Goal: Task Accomplishment & Management: Manage account settings

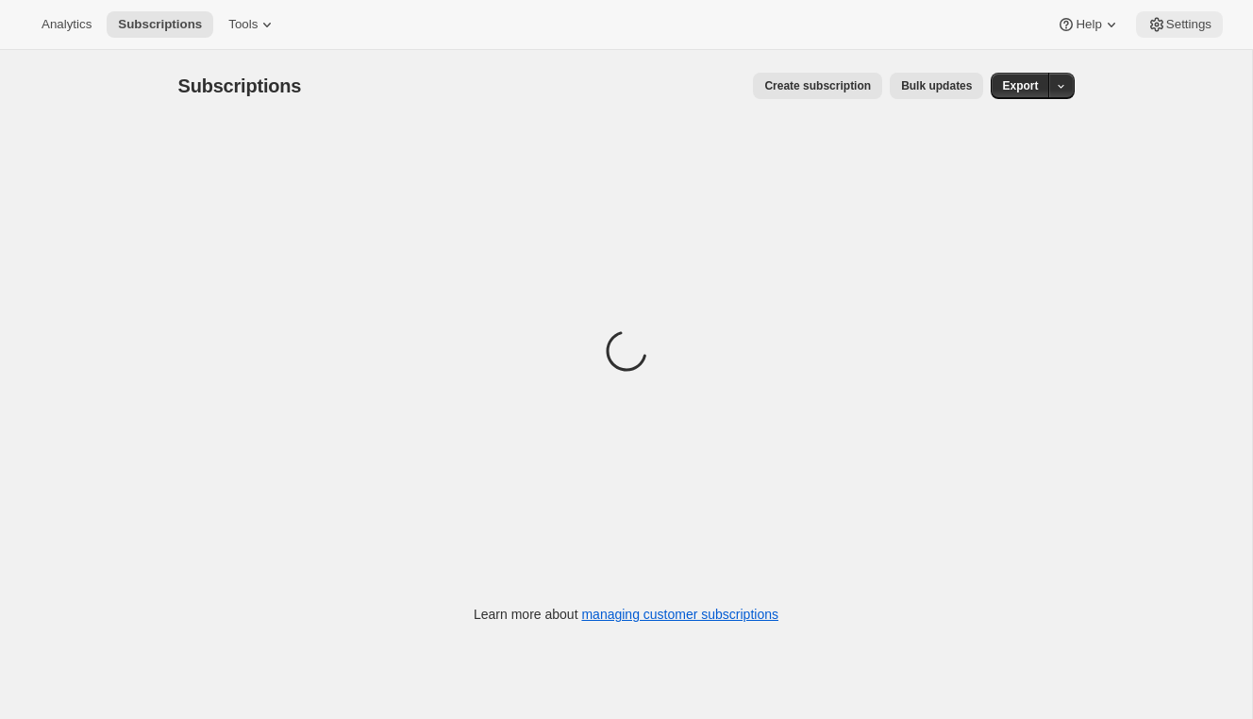
click at [1182, 34] on button "Settings" at bounding box center [1179, 24] width 87 height 26
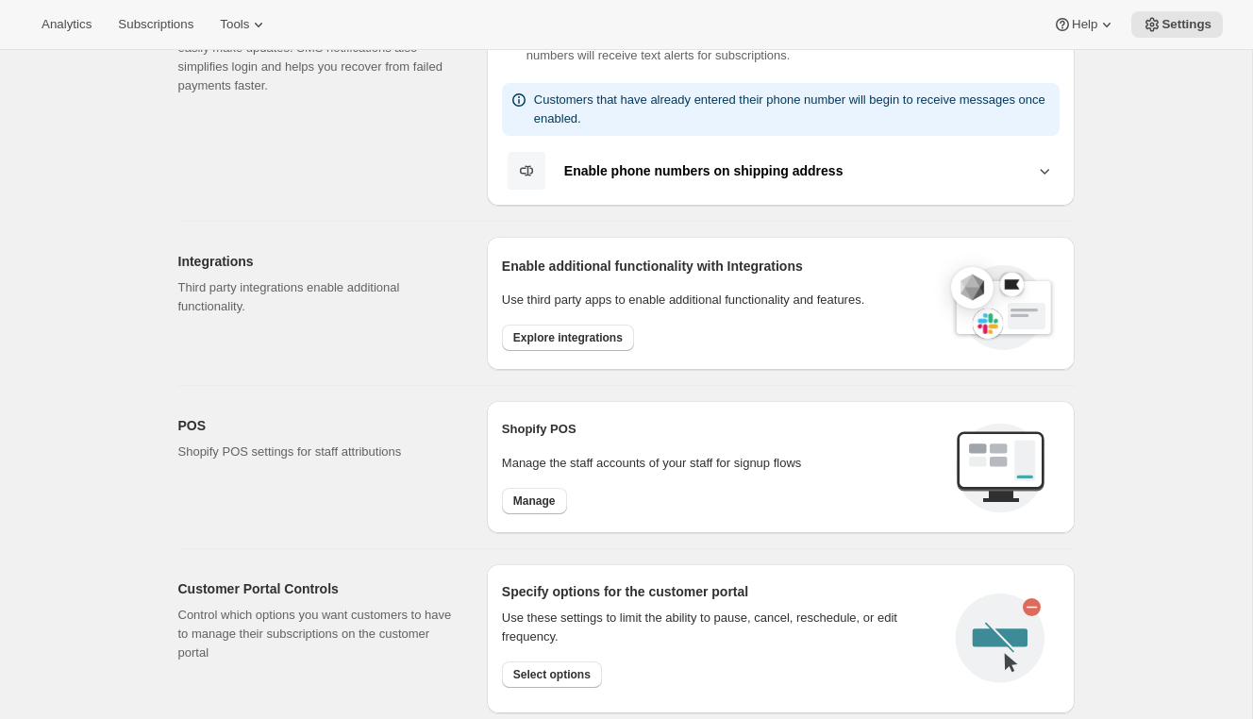
scroll to position [474, 0]
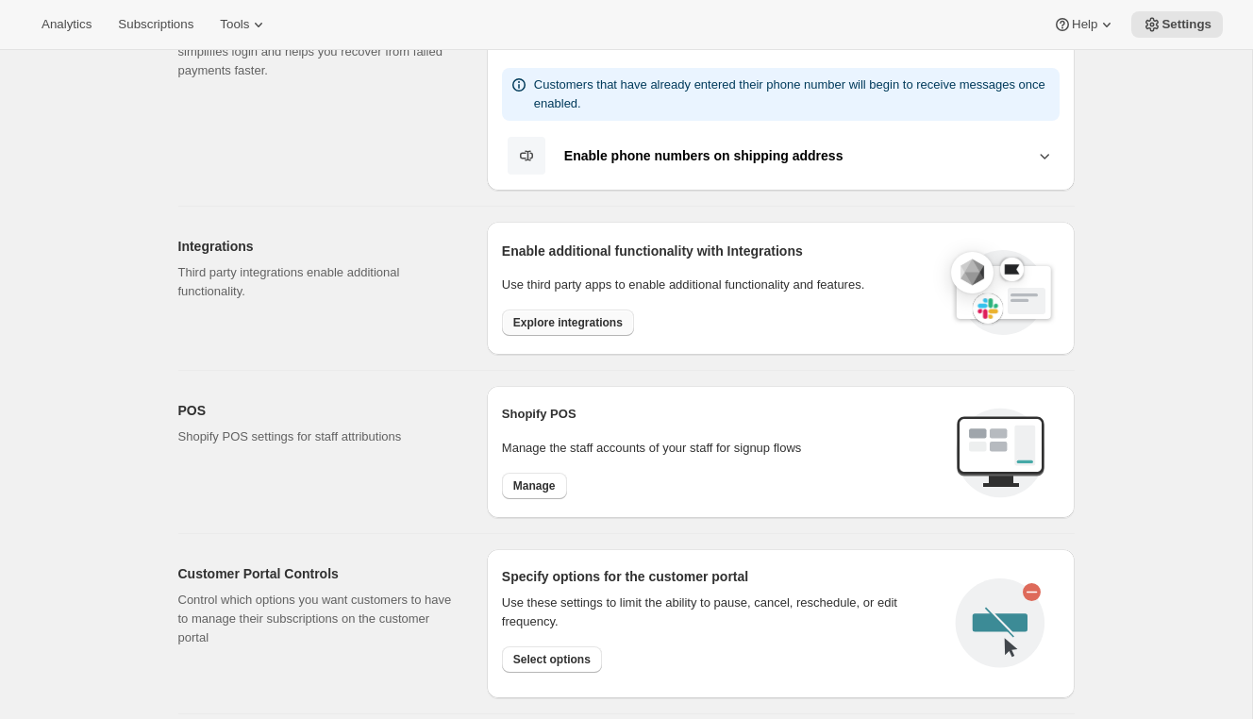
click at [568, 313] on button "Explore integrations" at bounding box center [568, 323] width 132 height 26
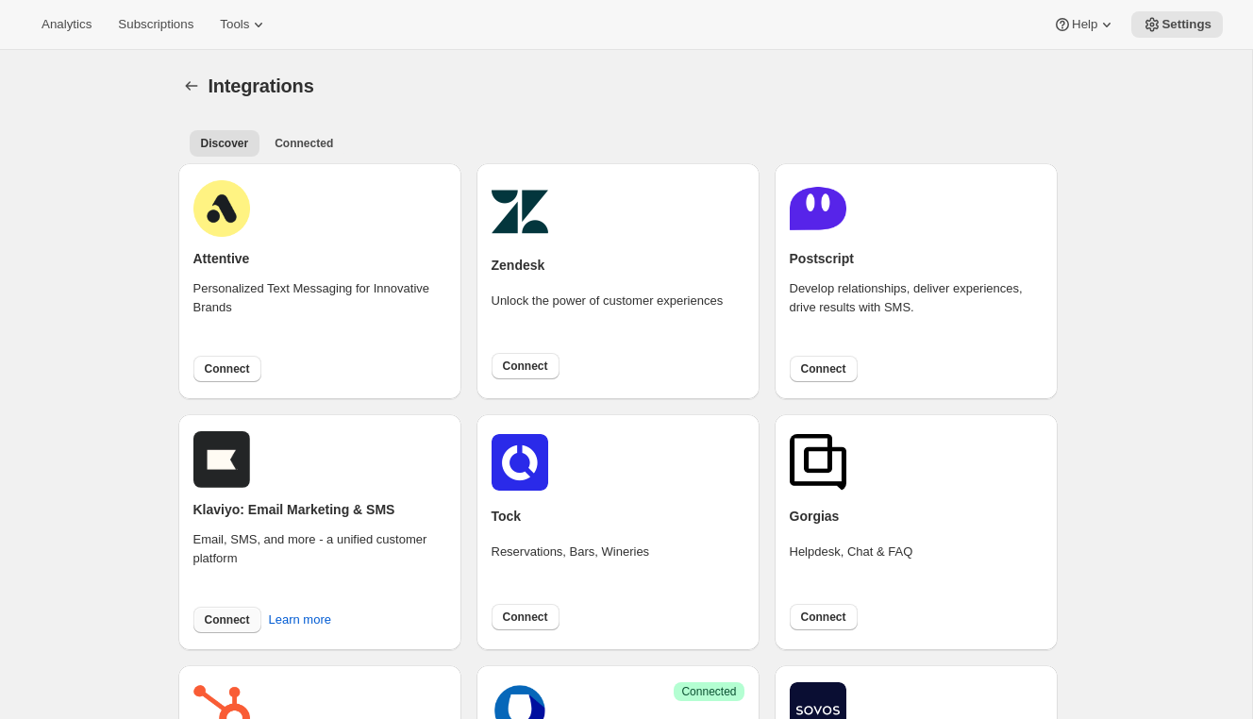
click at [216, 627] on span "Connect" at bounding box center [227, 619] width 45 height 15
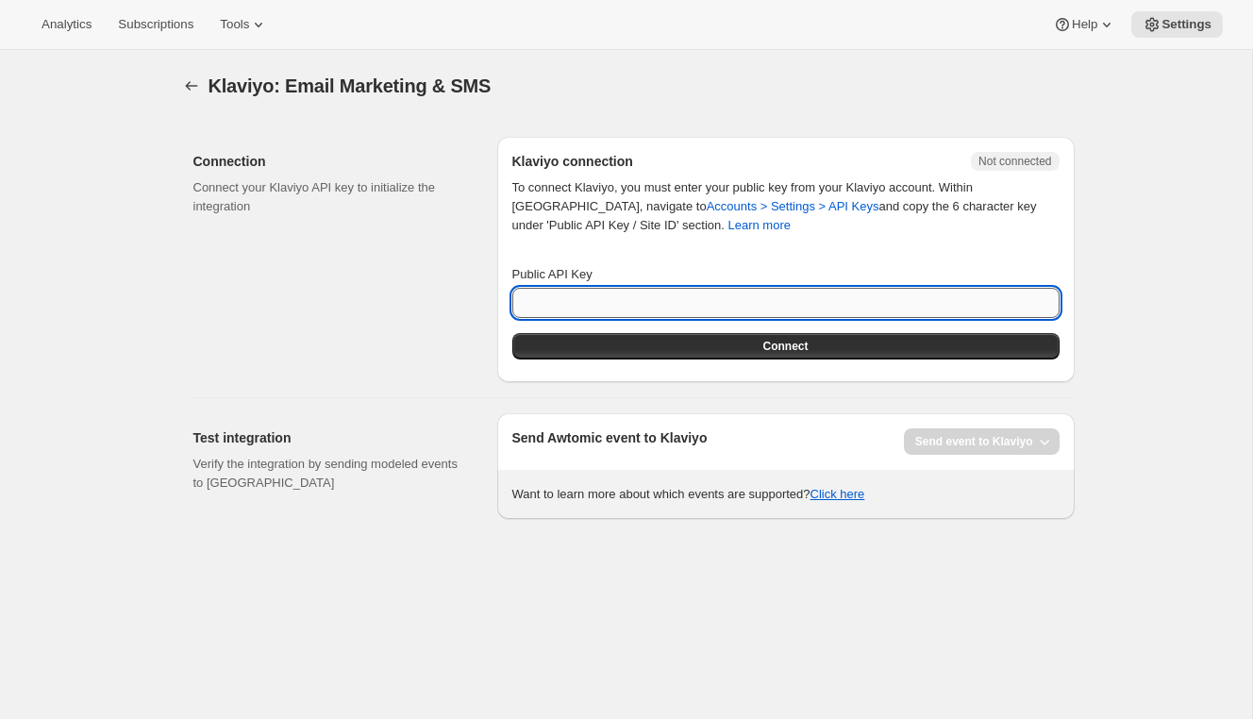
click at [571, 303] on input "Public API Key" at bounding box center [785, 303] width 547 height 30
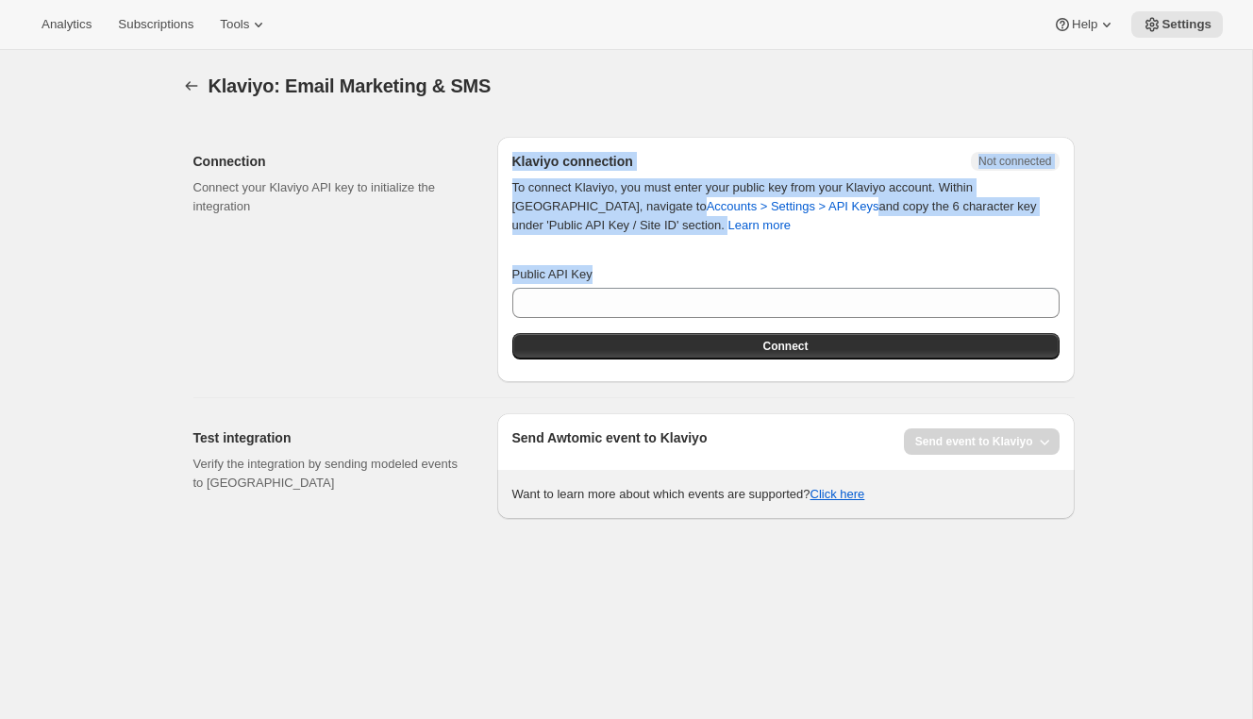
drag, startPoint x: 603, startPoint y: 273, endPoint x: 478, endPoint y: 271, distance: 124.6
click at [480, 271] on div "Connection Connect your Klaviyo API key to initialize the integration Klaviyo c…" at bounding box center [626, 252] width 896 height 260
click at [478, 271] on div "Connection Connect your Klaviyo API key to initialize the integration" at bounding box center [337, 259] width 289 height 245
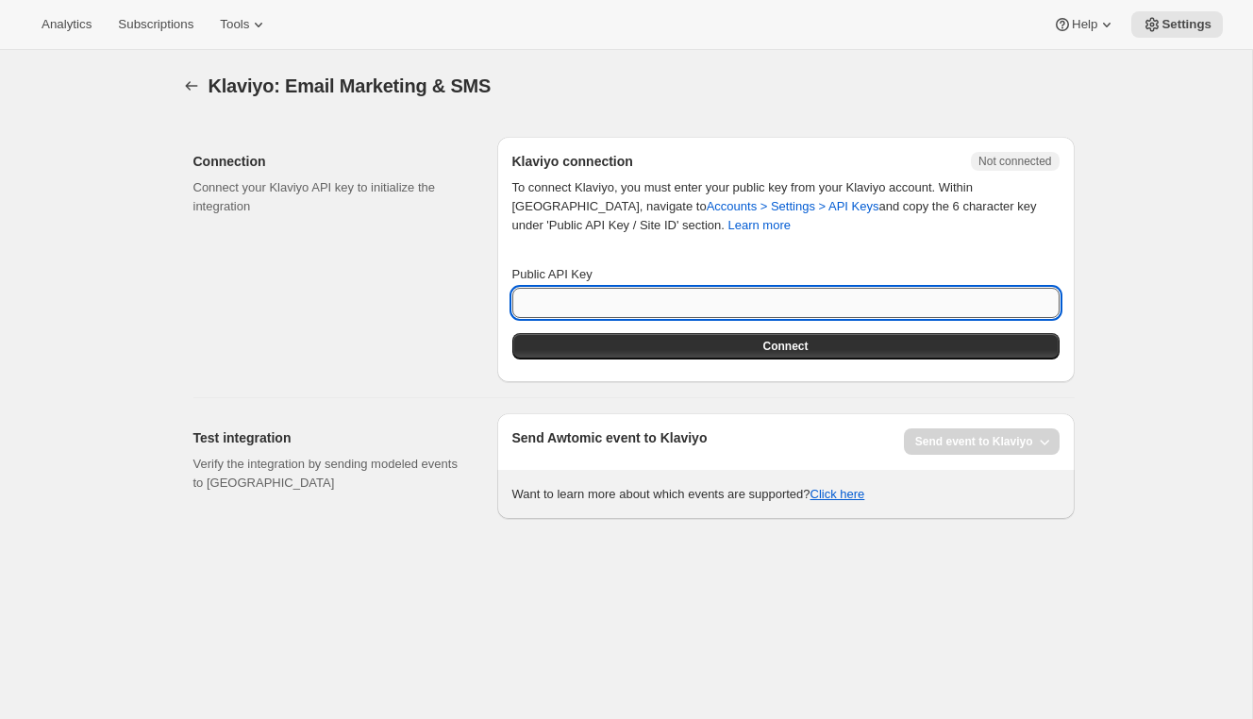
click at [759, 301] on input "Public API Key" at bounding box center [785, 303] width 547 height 30
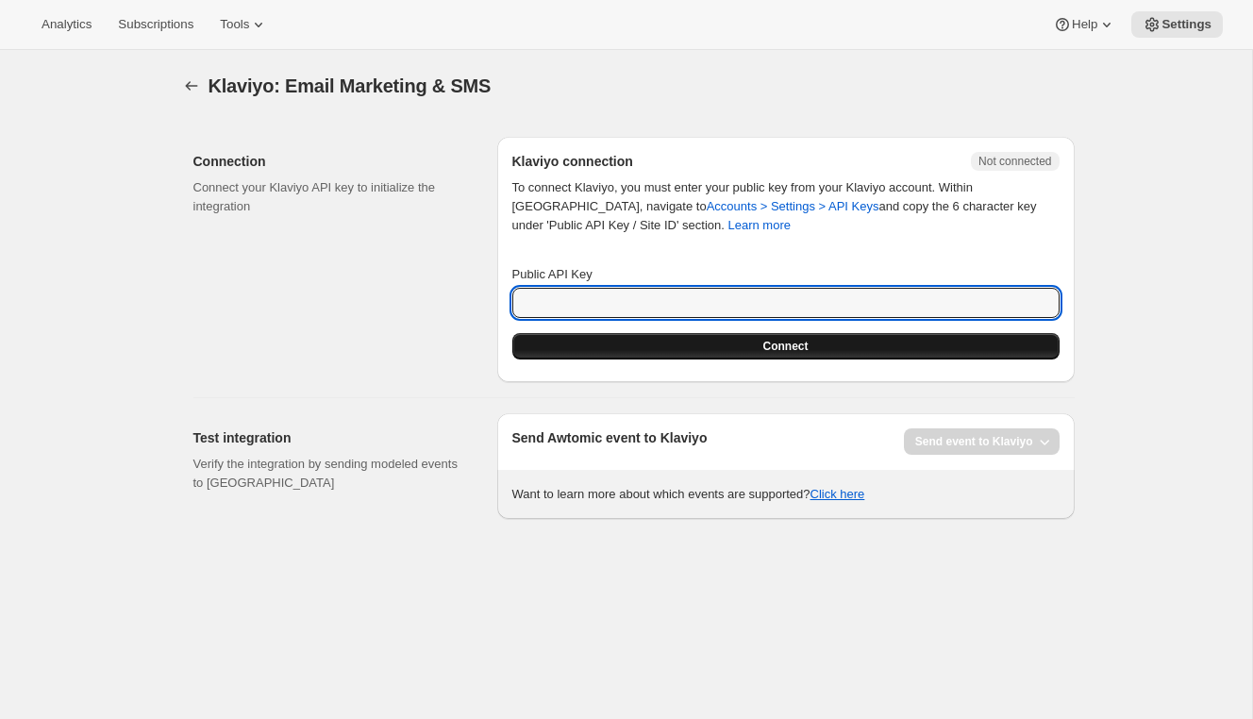
paste input "V2mFF6"
type input "V2mFF6"
click at [751, 348] on button "Connect" at bounding box center [785, 346] width 547 height 26
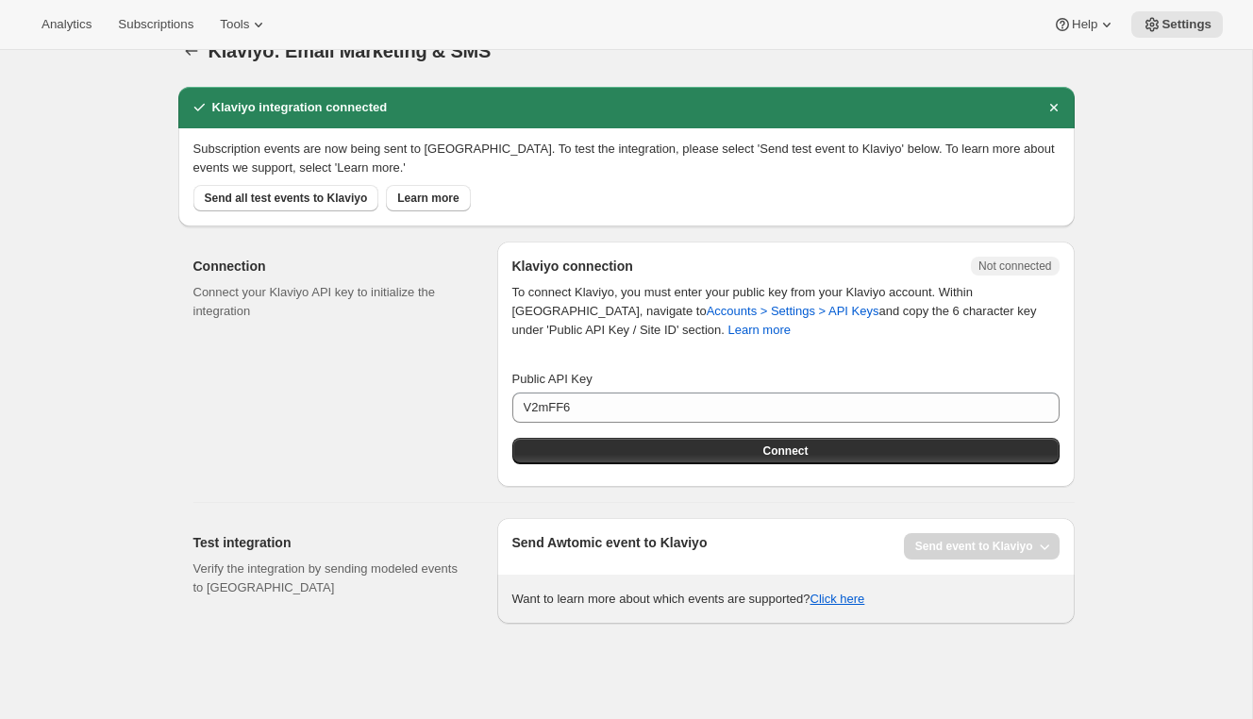
scroll to position [50, 0]
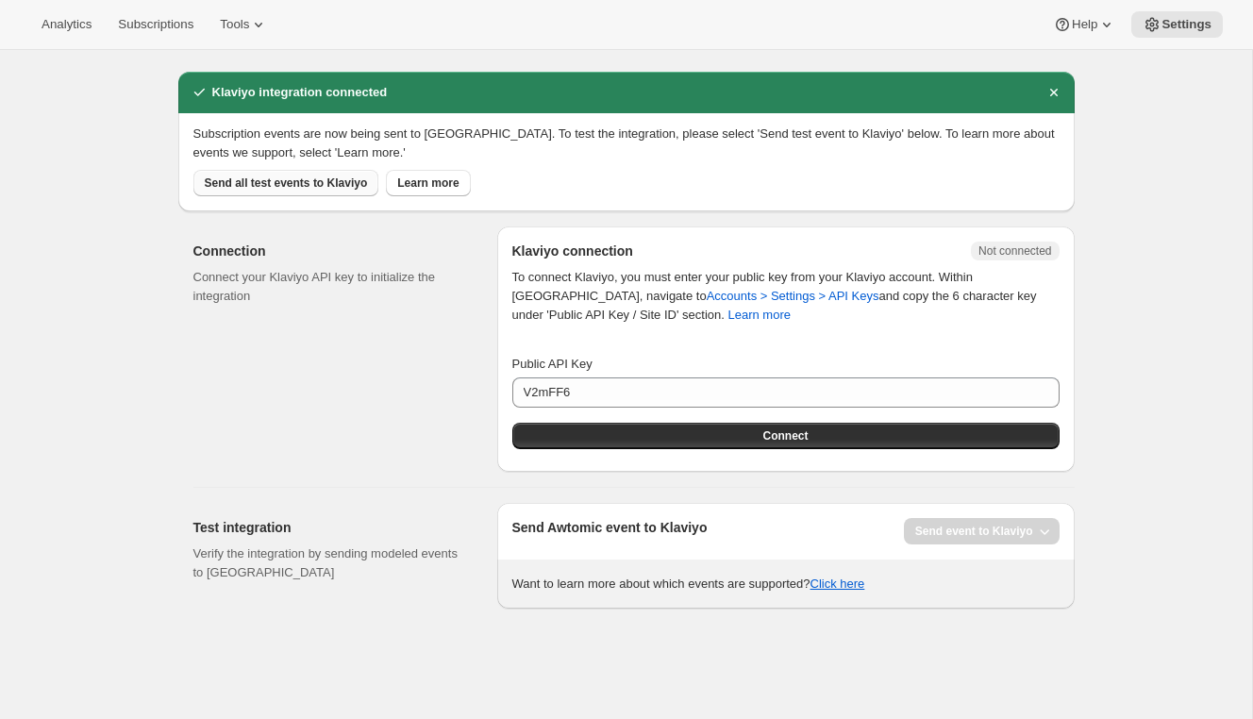
click at [256, 192] on button "Send all test events to Klaviyo" at bounding box center [286, 183] width 186 height 26
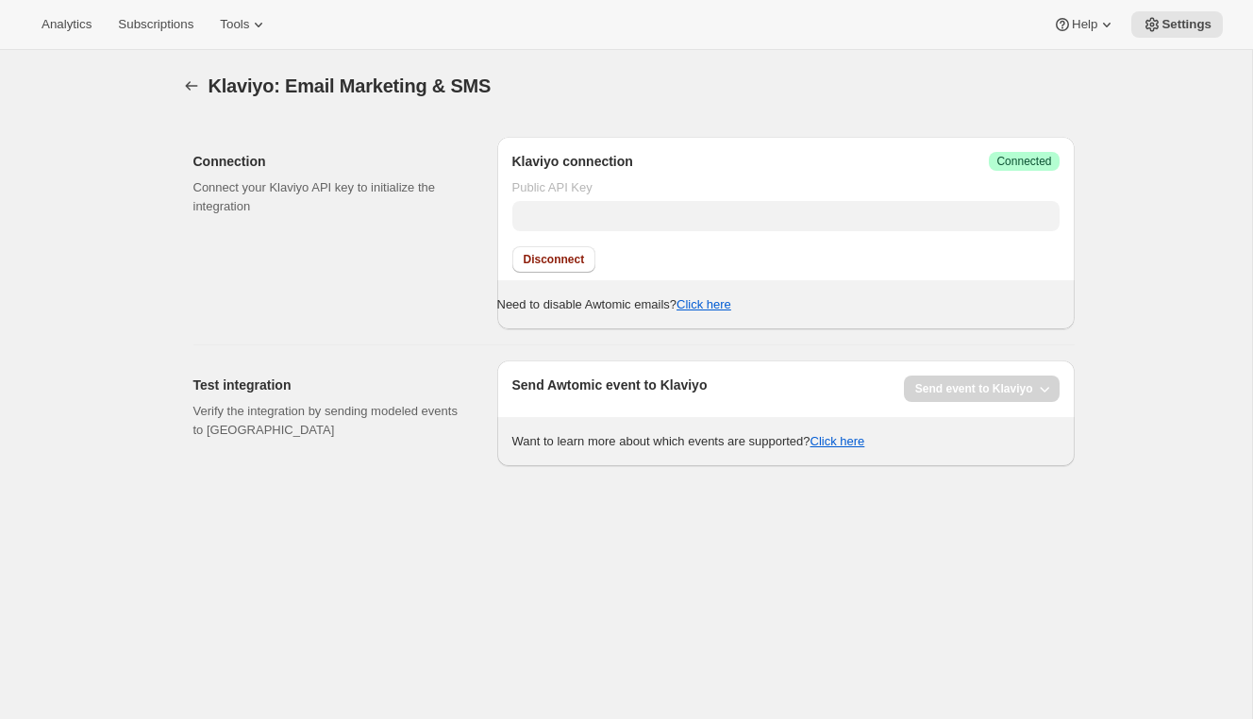
type input "V2mFF6"
click at [1046, 393] on icon "button" at bounding box center [1044, 388] width 19 height 19
click at [972, 456] on span "All Awtomic events" at bounding box center [970, 460] width 102 height 14
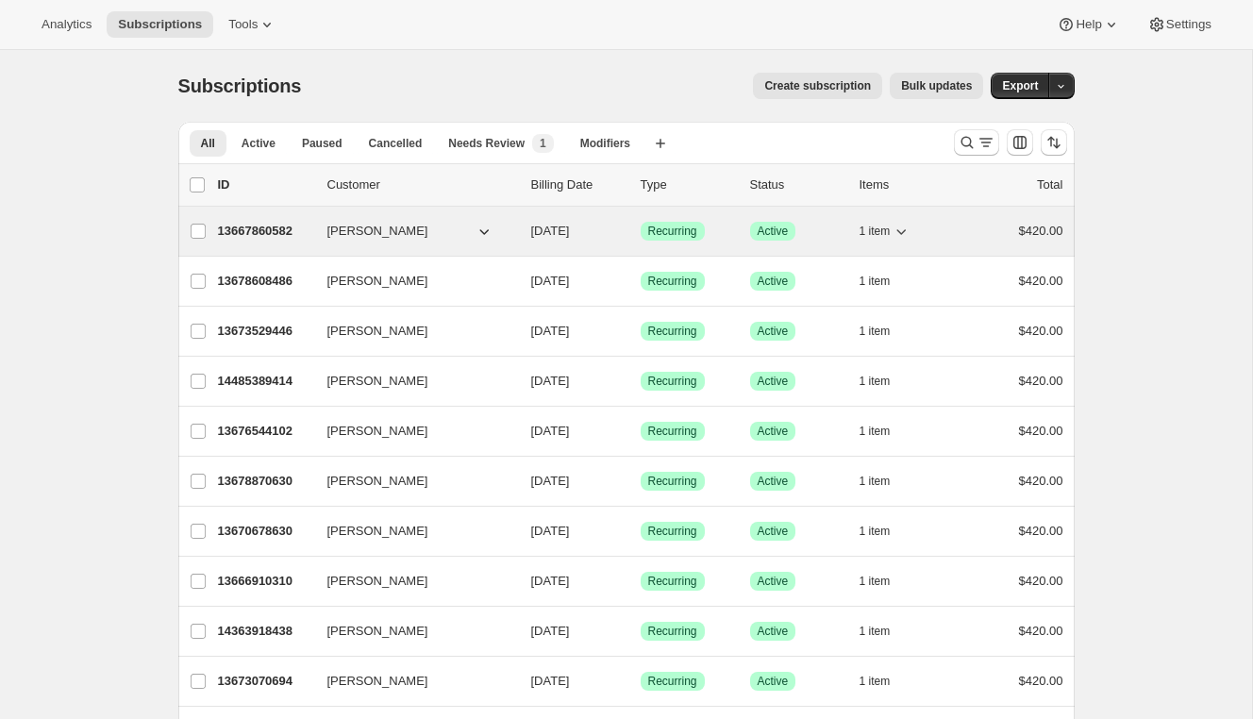
click at [258, 226] on p "13667860582" at bounding box center [265, 231] width 94 height 19
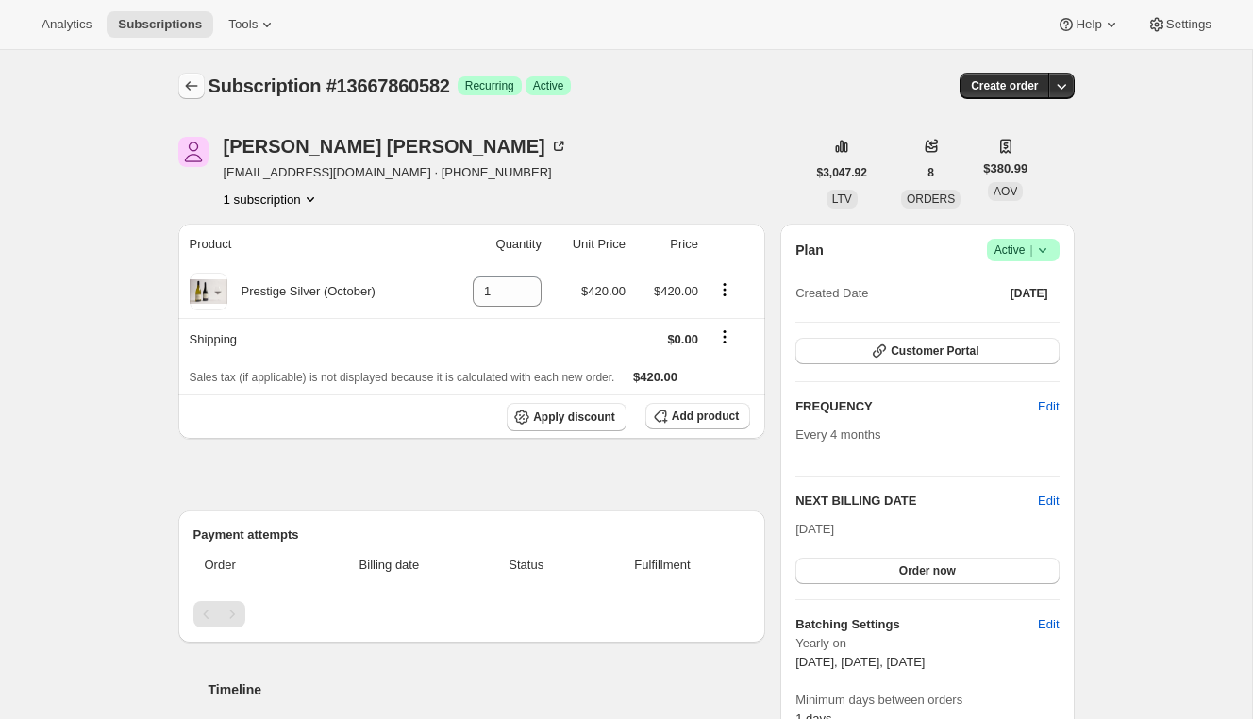
click at [179, 78] on button "Subscriptions" at bounding box center [191, 86] width 26 height 26
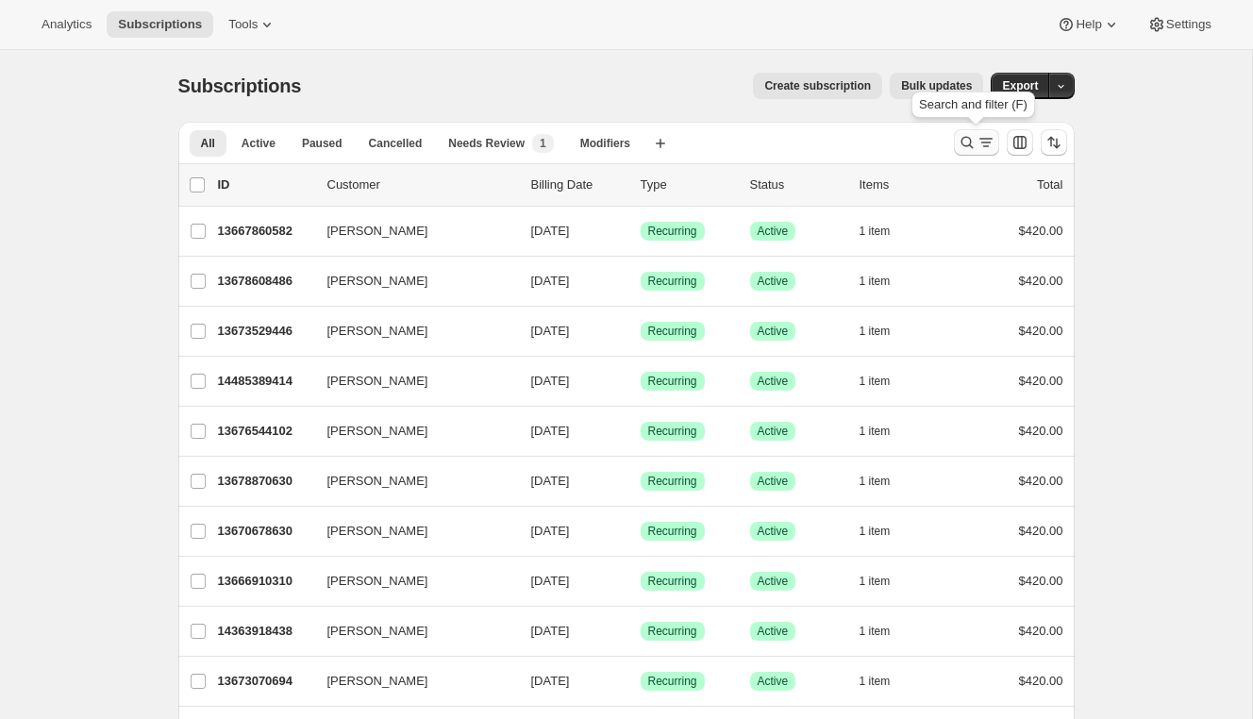
click at [972, 140] on icon "Search and filter results" at bounding box center [967, 142] width 19 height 19
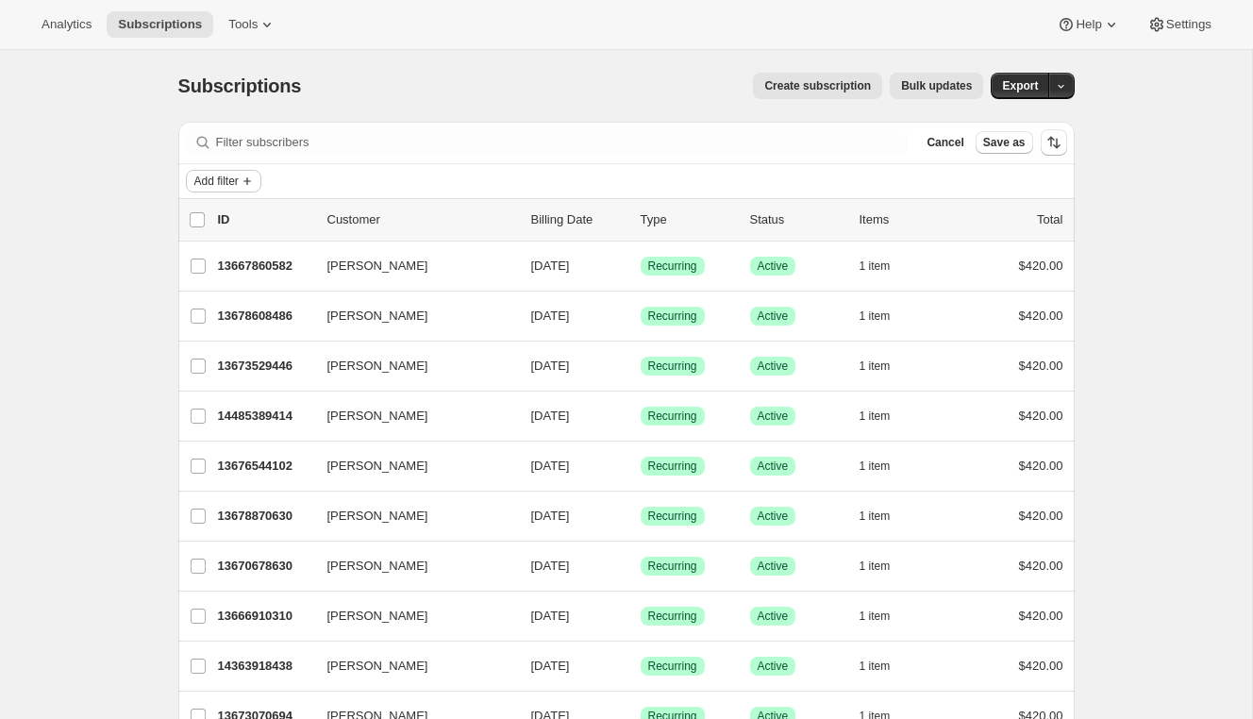
click at [253, 181] on icon "Add filter" at bounding box center [247, 181] width 15 height 15
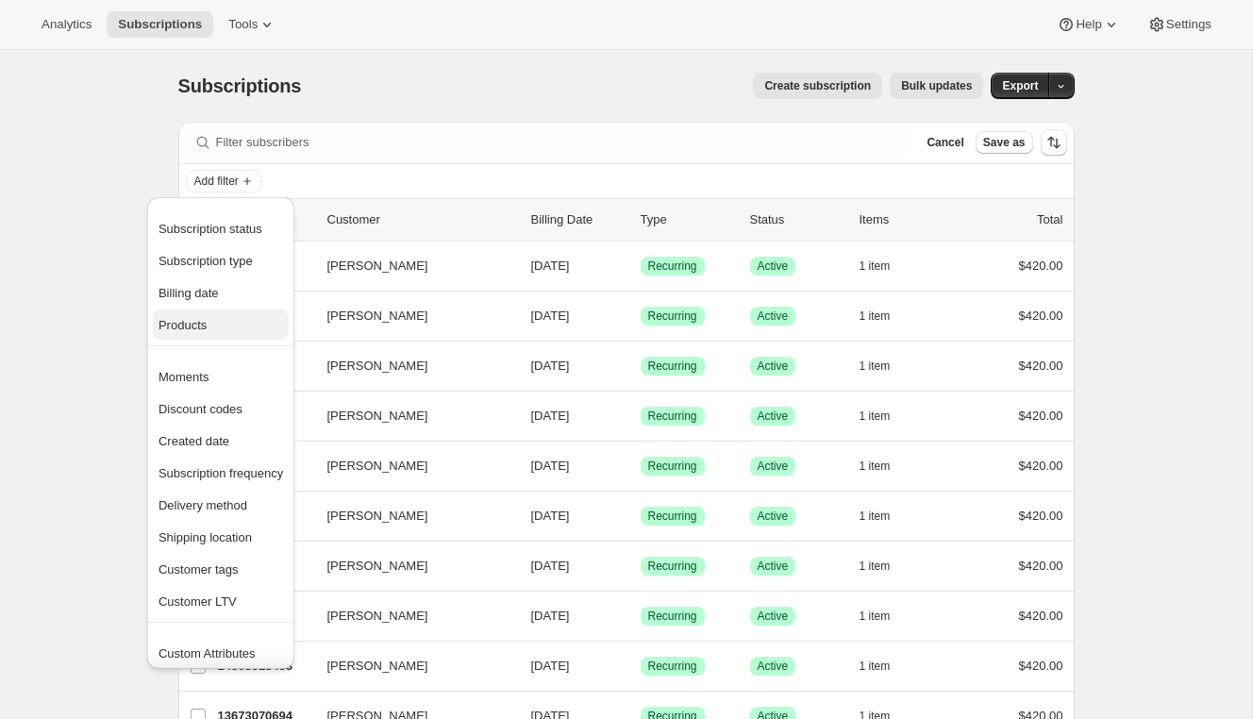
click at [181, 320] on span "Products" at bounding box center [183, 325] width 48 height 14
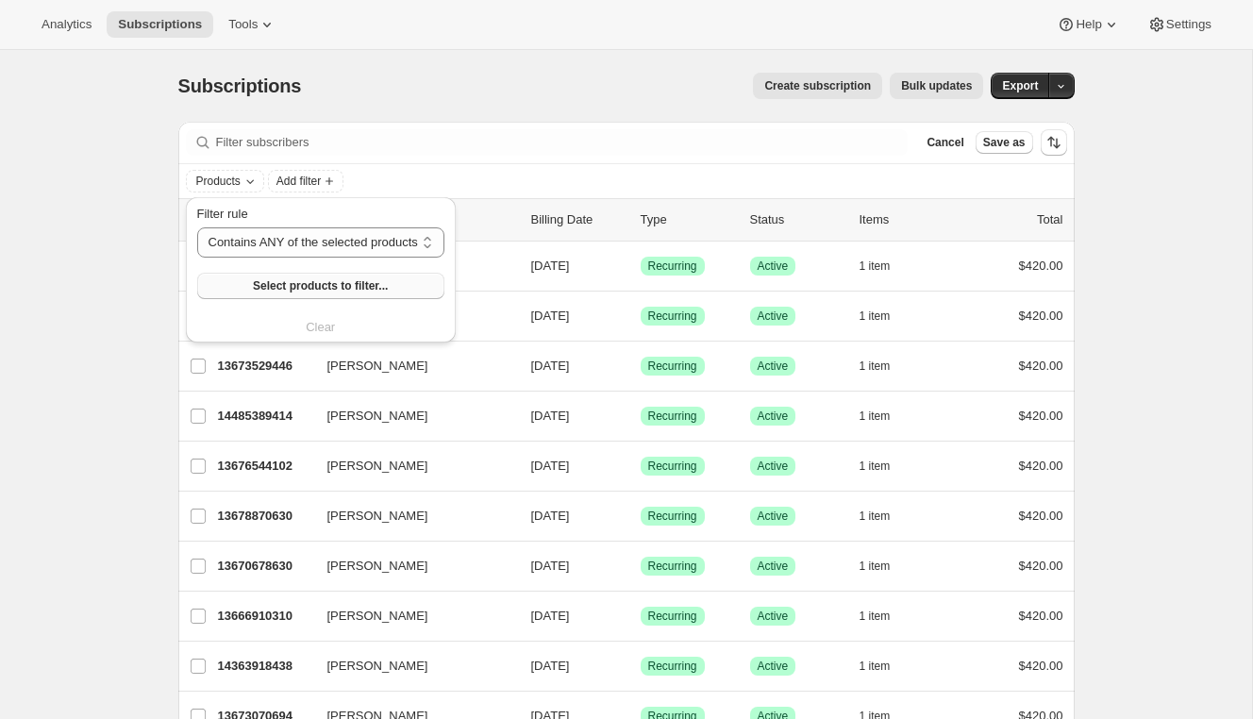
click at [320, 292] on span "Select products to filter..." at bounding box center [320, 285] width 135 height 15
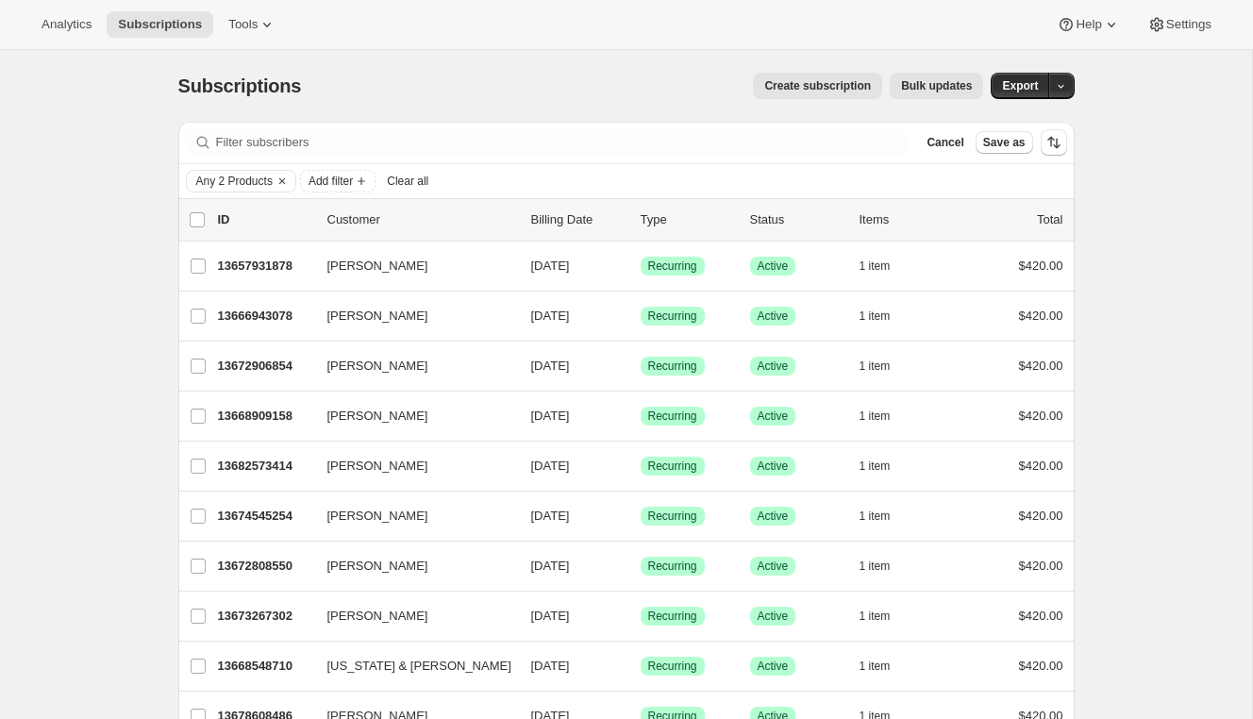
click at [910, 89] on span "Bulk updates" at bounding box center [936, 85] width 71 height 15
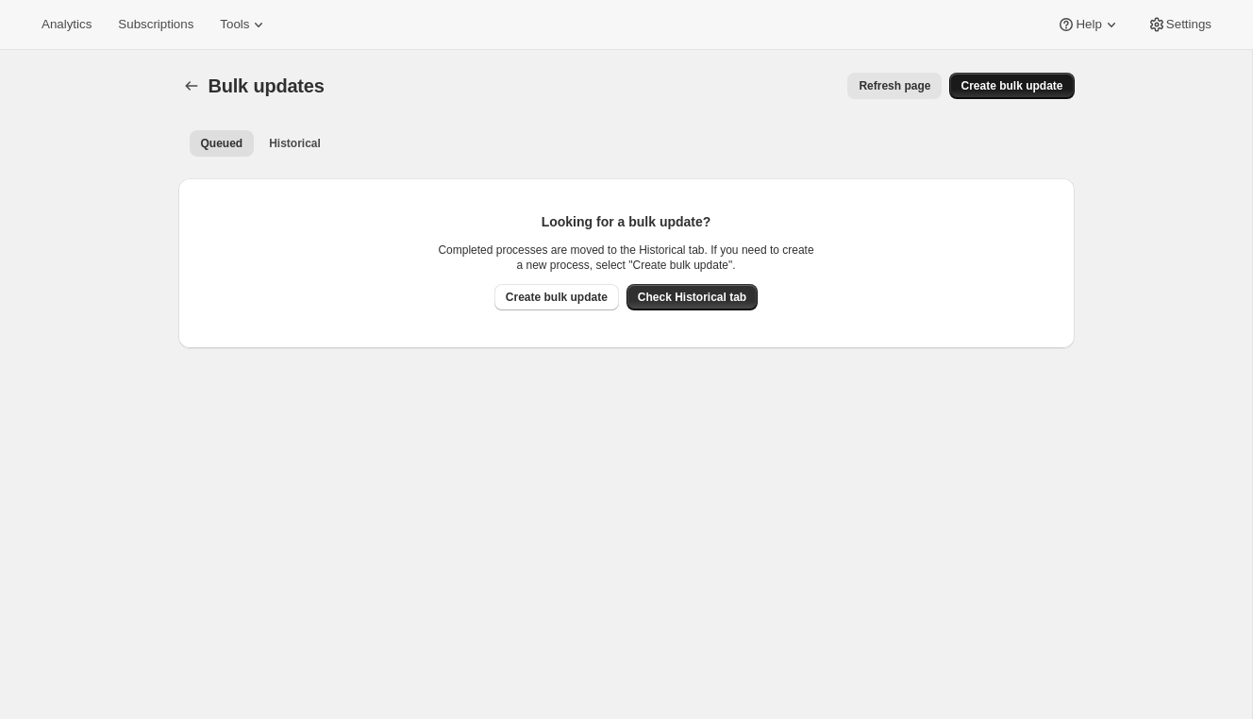
click at [993, 83] on span "Create bulk update" at bounding box center [1012, 85] width 102 height 15
select select "09"
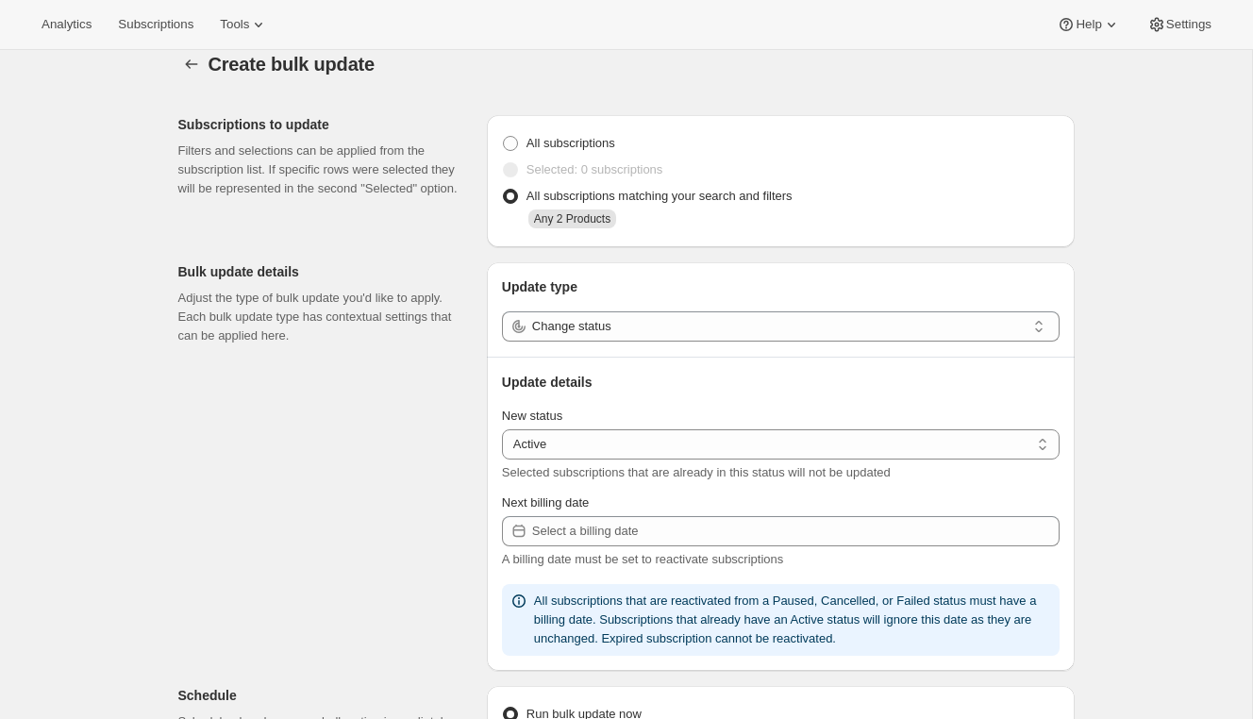
scroll to position [23, 0]
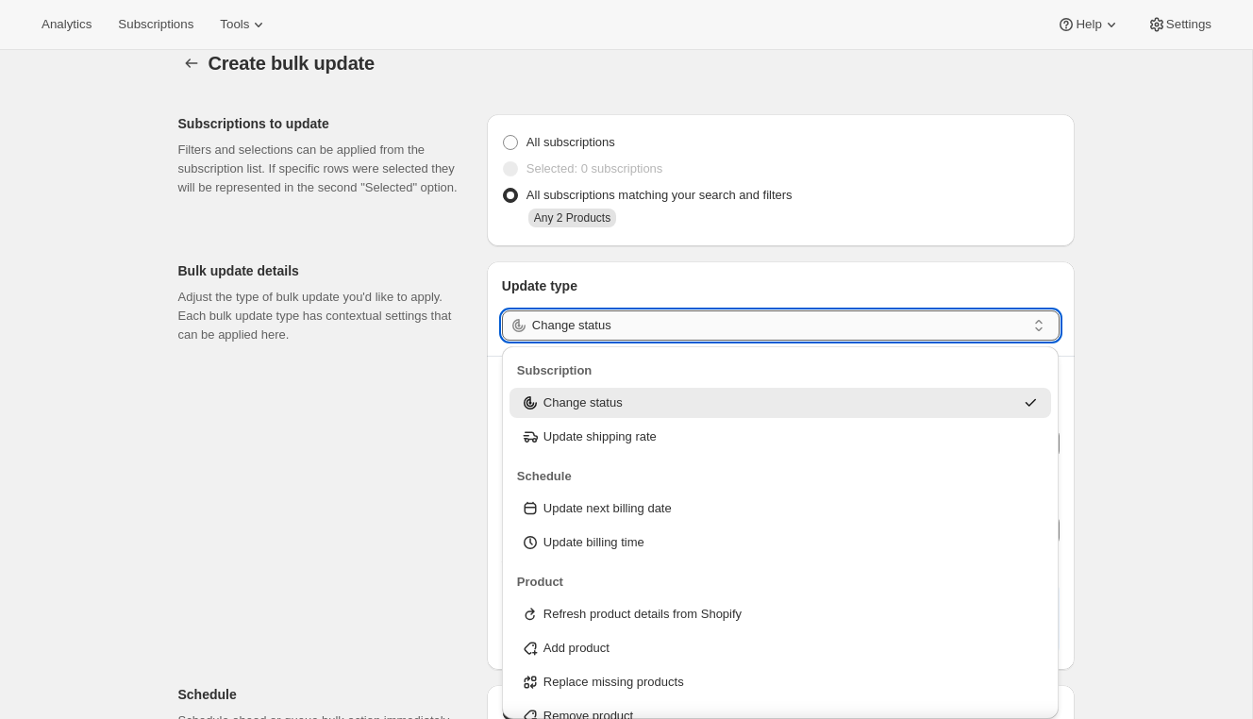
click at [678, 340] on input "Change status" at bounding box center [779, 325] width 494 height 30
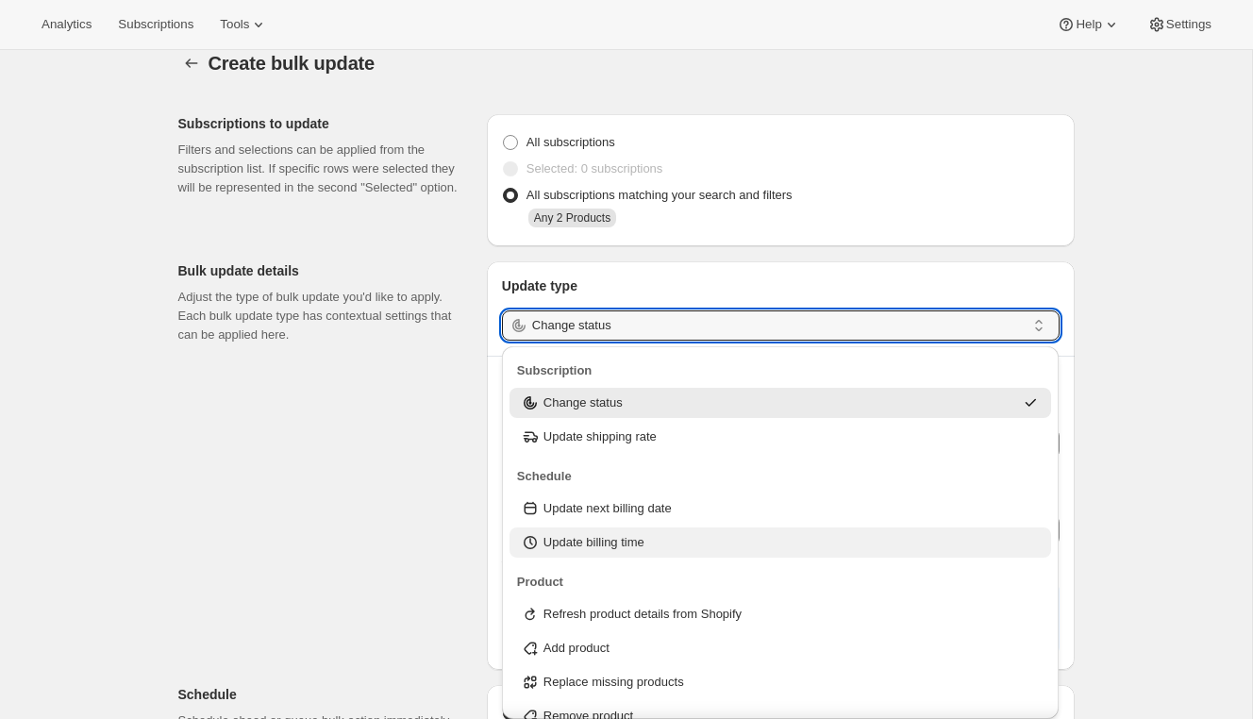
click at [601, 549] on p "Update billing time" at bounding box center [594, 542] width 101 height 19
type input "Update billing time"
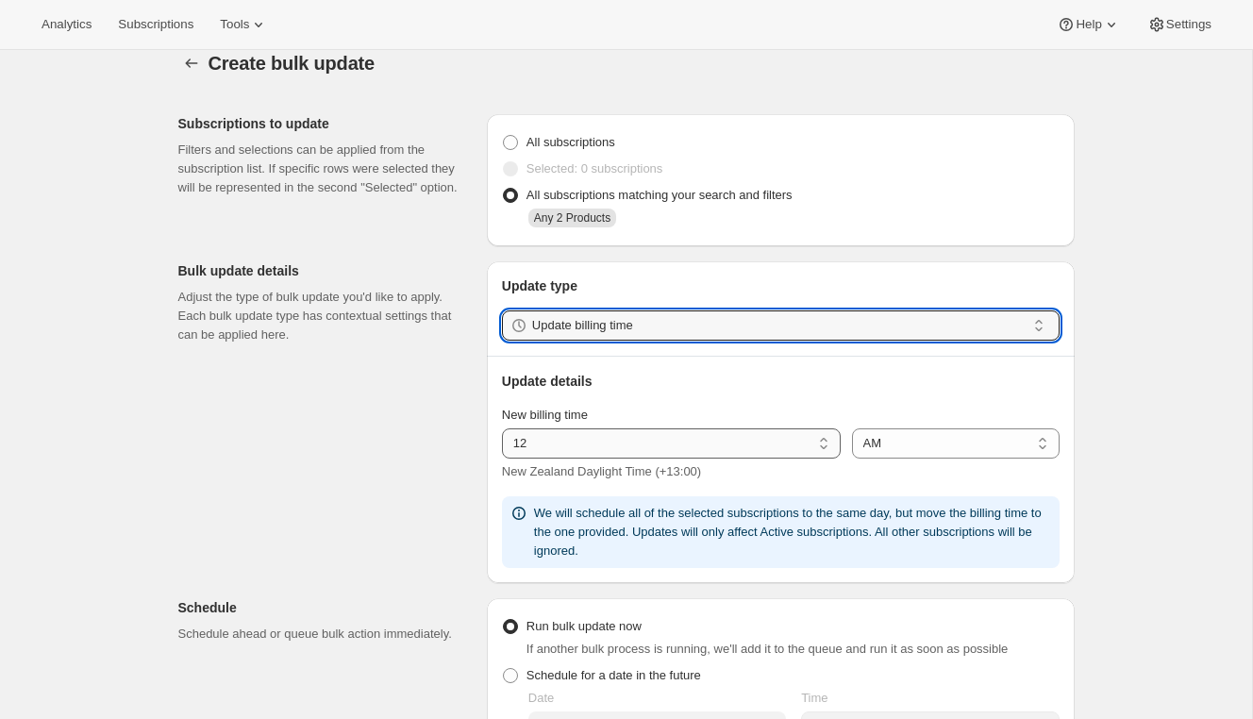
click at [632, 440] on select "01 02 03 04 05 06 07 08 09 10 11 12" at bounding box center [671, 443] width 339 height 30
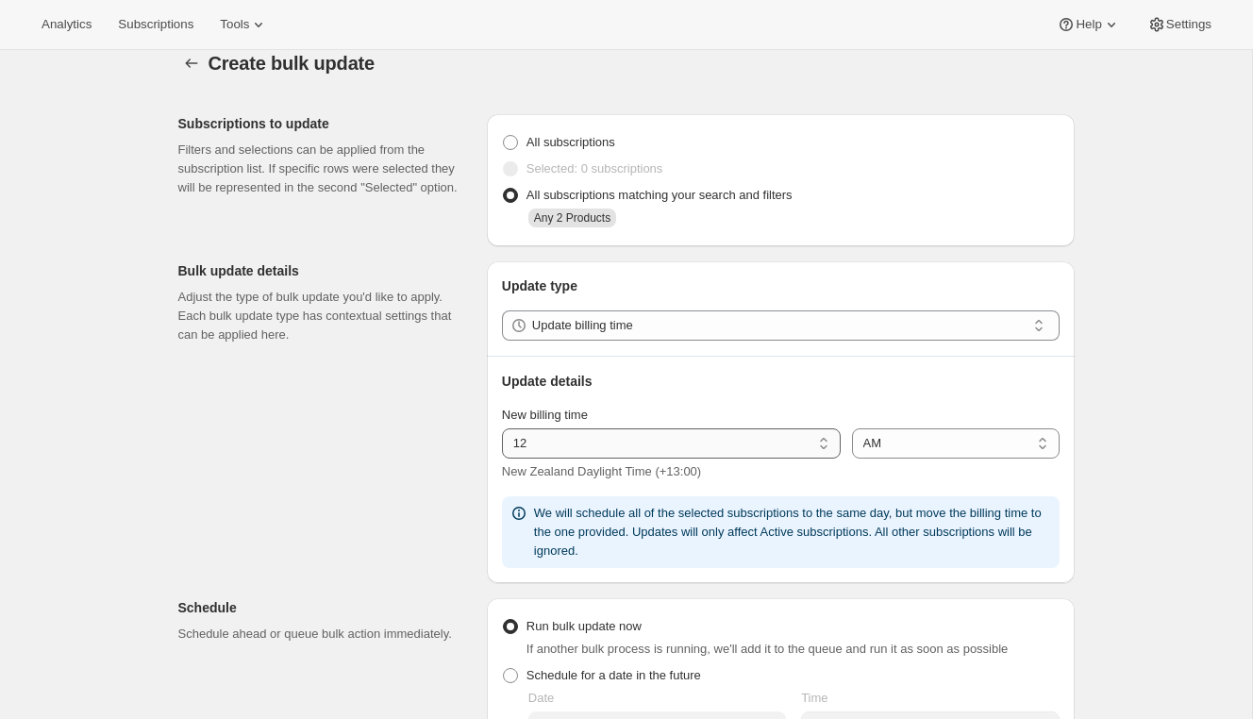
select select "9"
click at [502, 428] on select "01 02 03 04 05 06 07 08 09 10 11 12" at bounding box center [671, 443] width 339 height 30
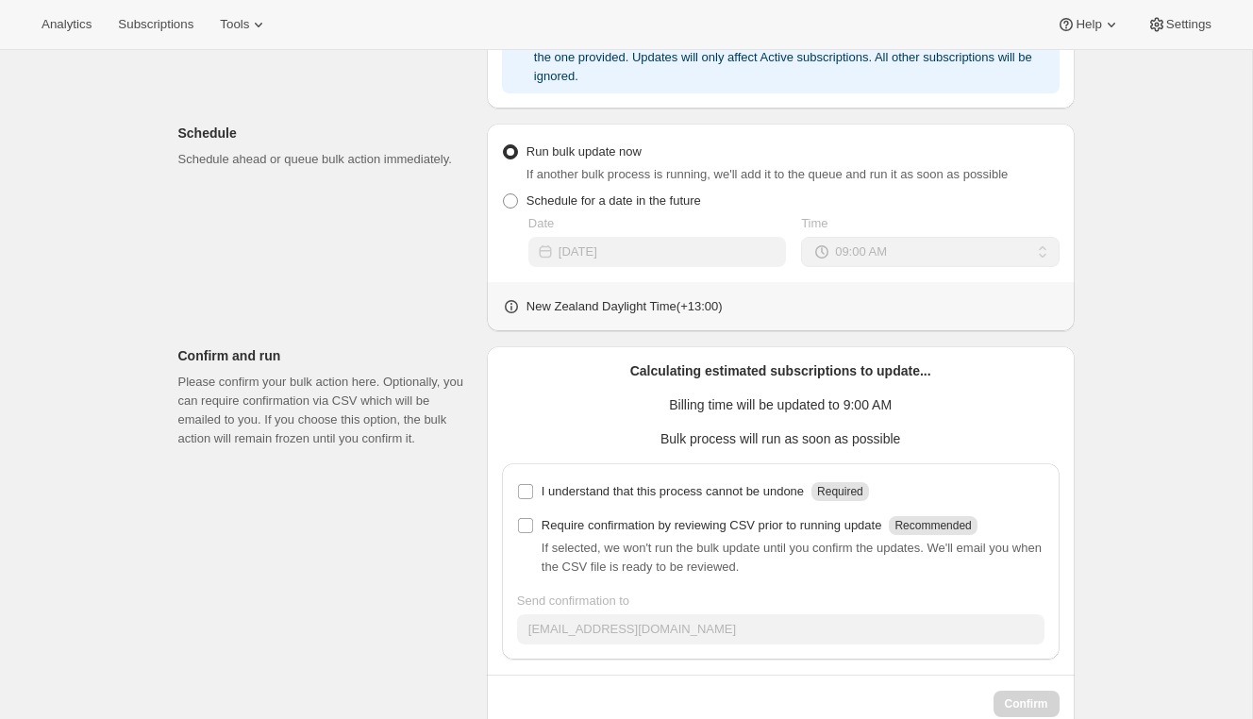
scroll to position [541, 0]
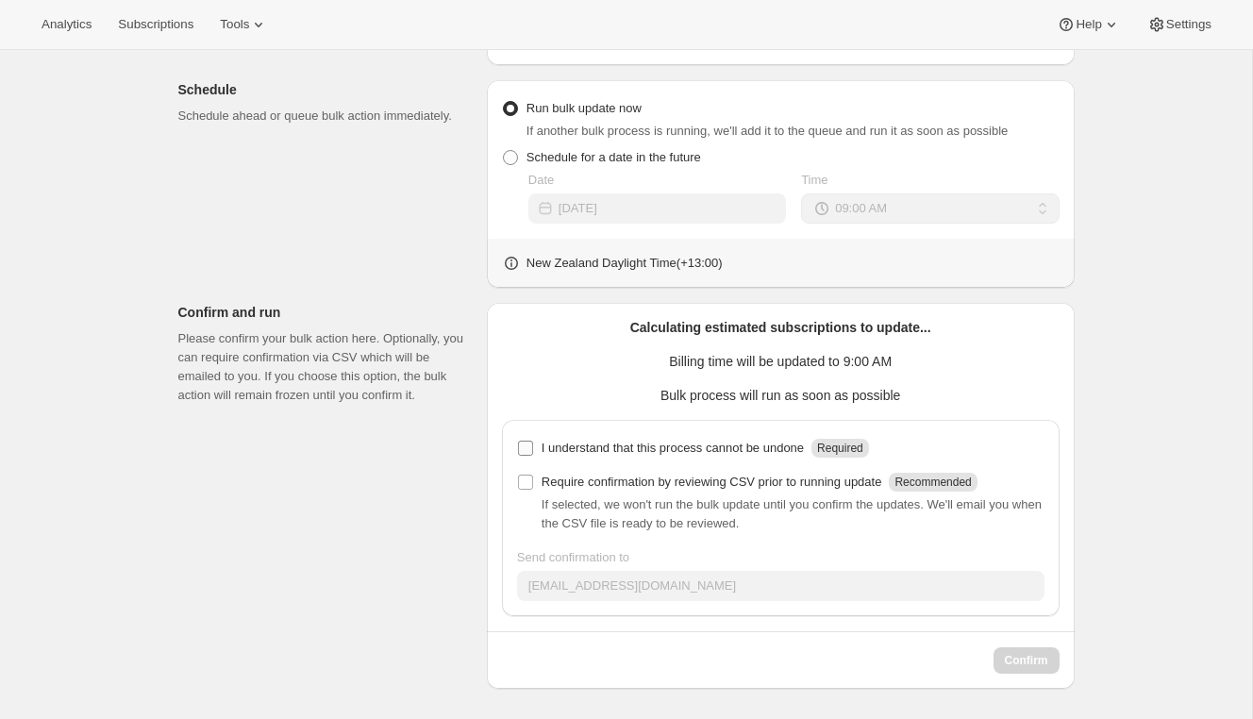
click at [776, 447] on p "I understand that this process cannot be undone" at bounding box center [673, 448] width 262 height 19
click at [533, 447] on input "I understand that this process cannot be undone Required" at bounding box center [525, 448] width 15 height 15
checkbox input "true"
click at [1020, 656] on span "Confirm" at bounding box center [1026, 660] width 43 height 15
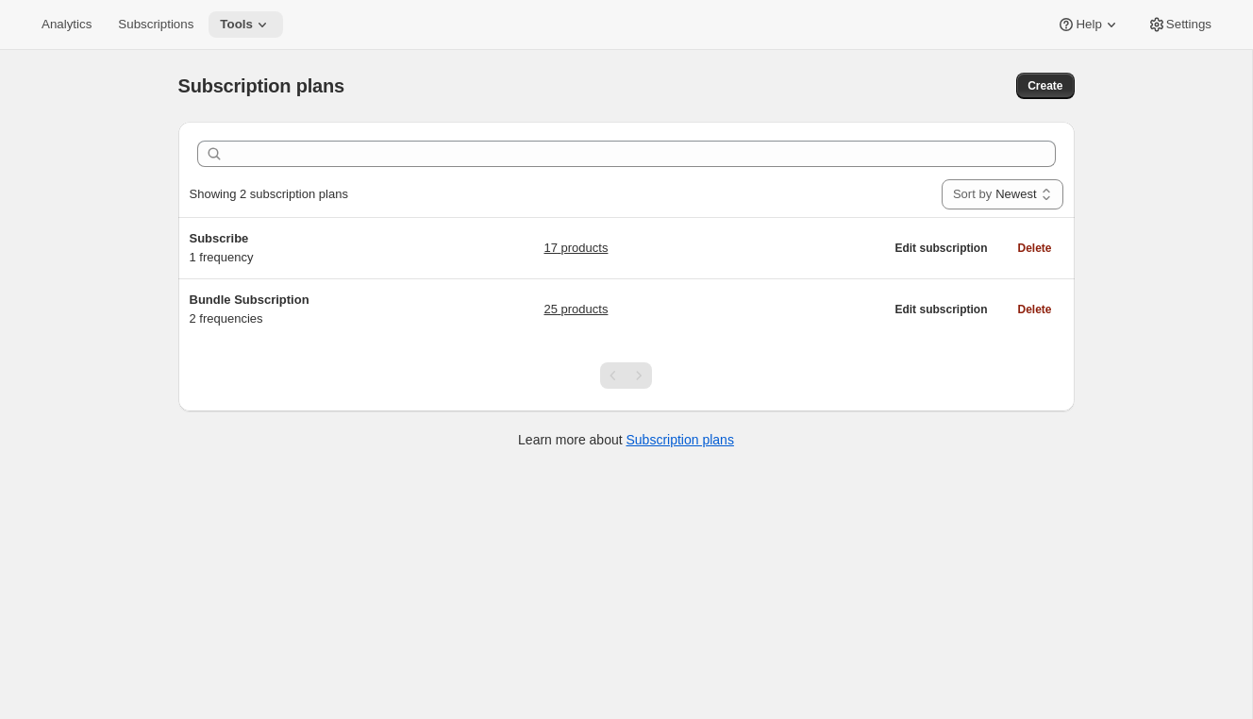
click at [268, 22] on icon at bounding box center [262, 24] width 19 height 19
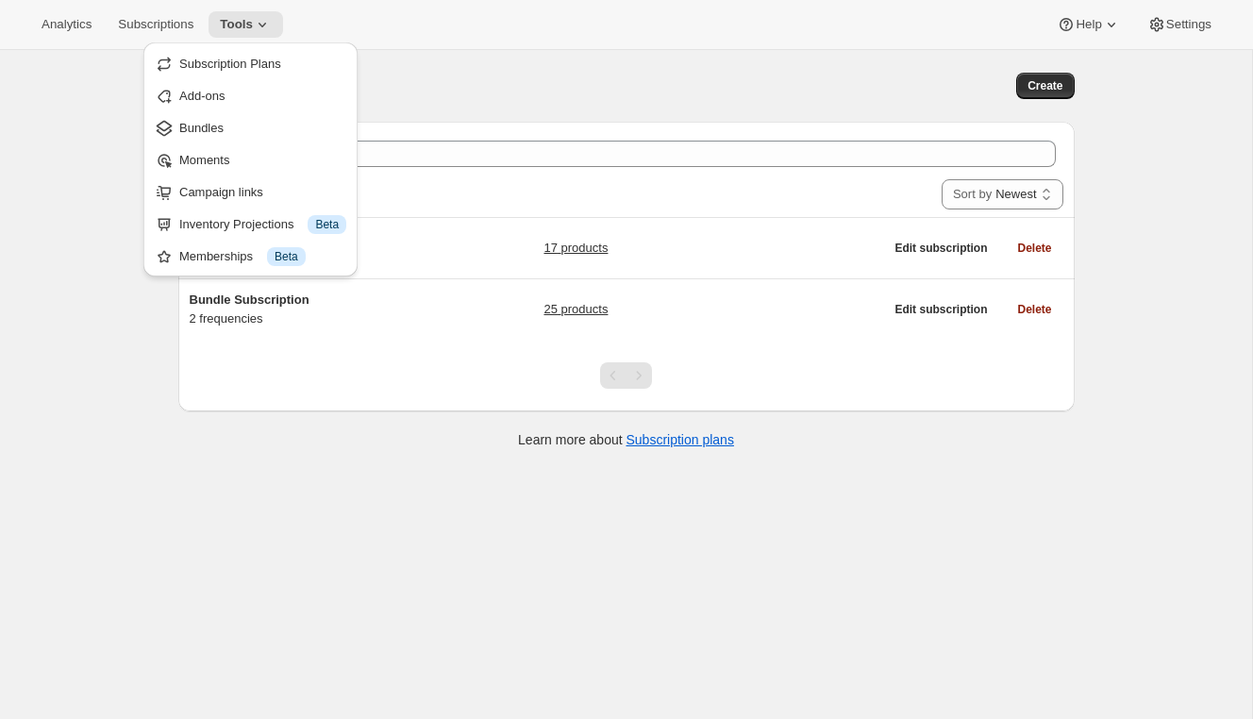
click at [449, 60] on div "Subscription plans. This page is ready Subscription plans Create" at bounding box center [626, 86] width 896 height 72
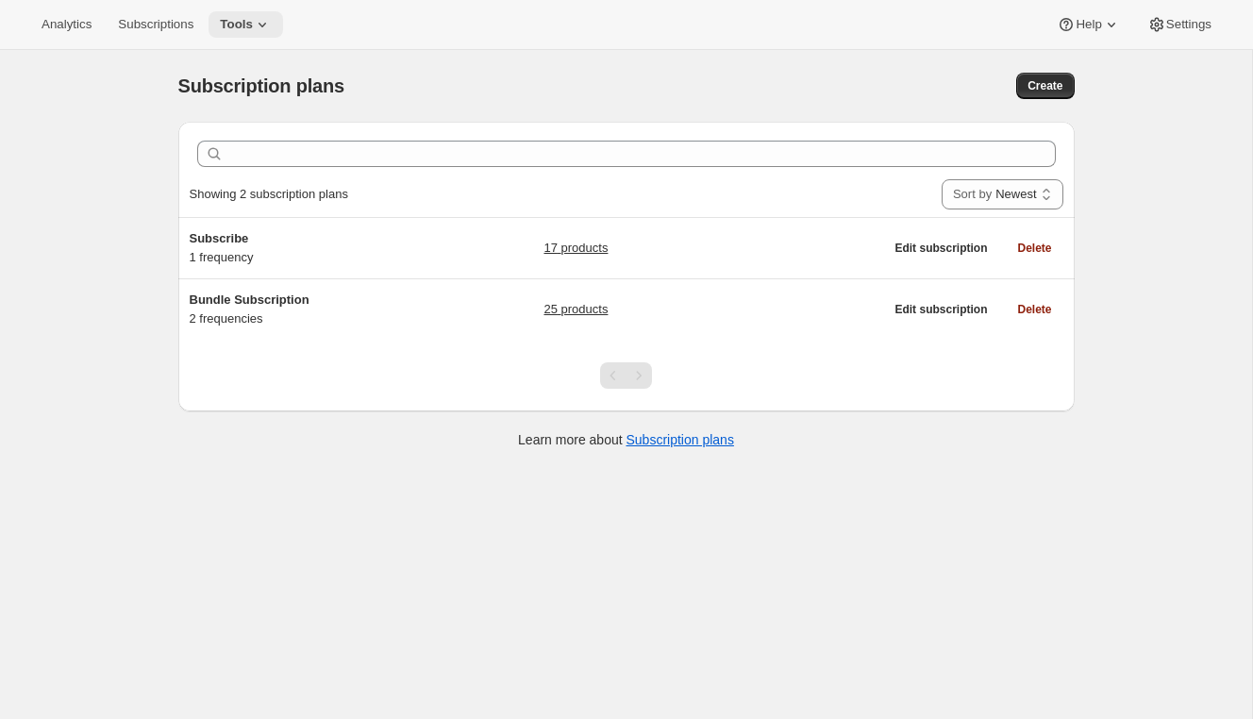
click at [268, 20] on icon at bounding box center [262, 24] width 19 height 19
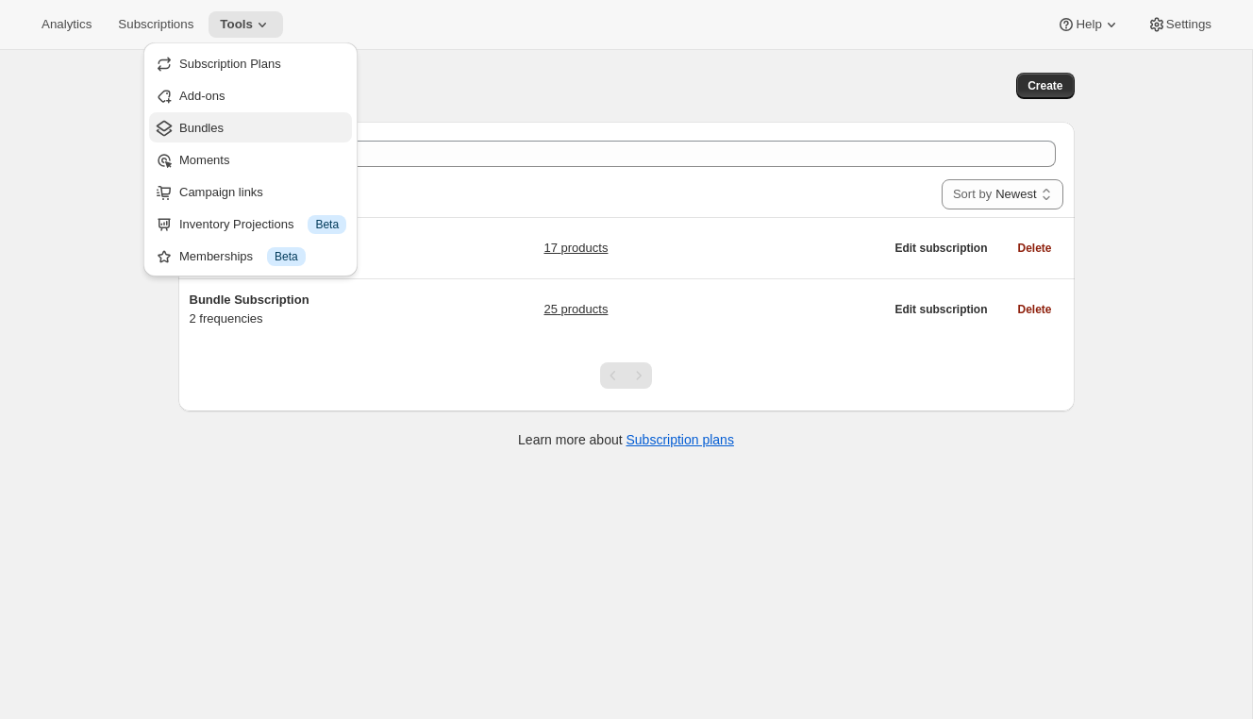
click at [247, 136] on span "Bundles" at bounding box center [262, 128] width 167 height 19
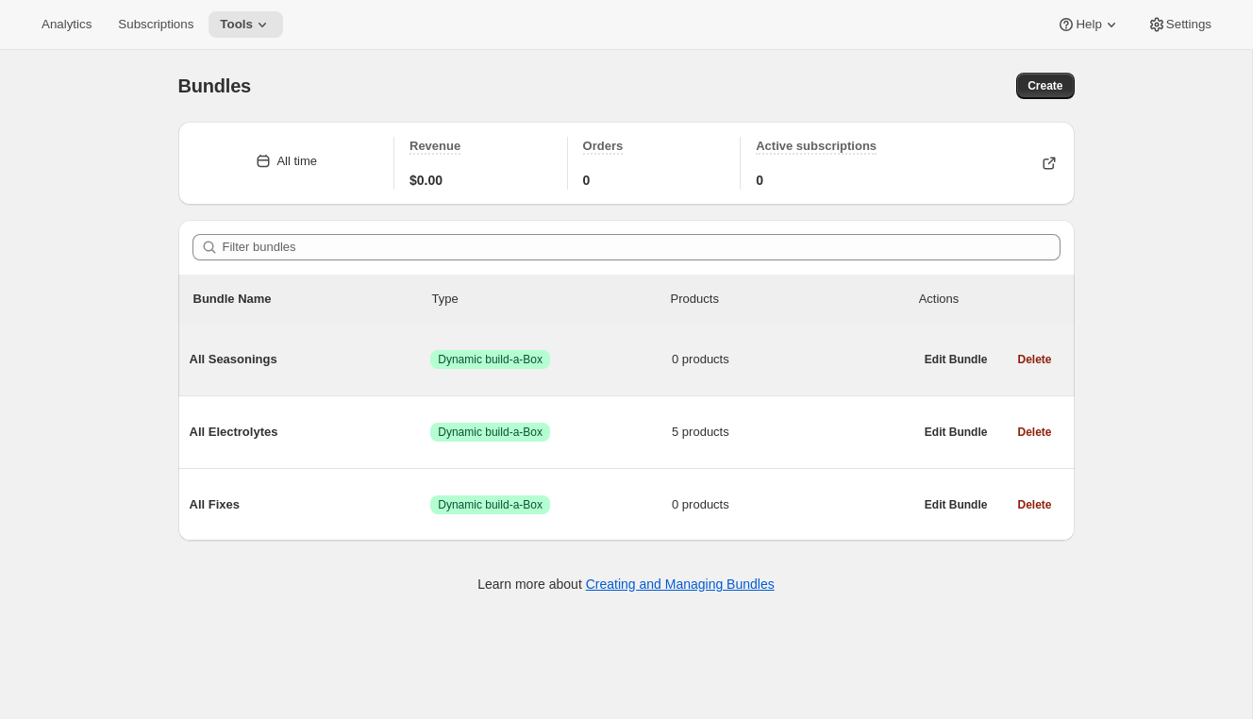
click at [247, 356] on span "All Seasonings" at bounding box center [311, 359] width 242 height 19
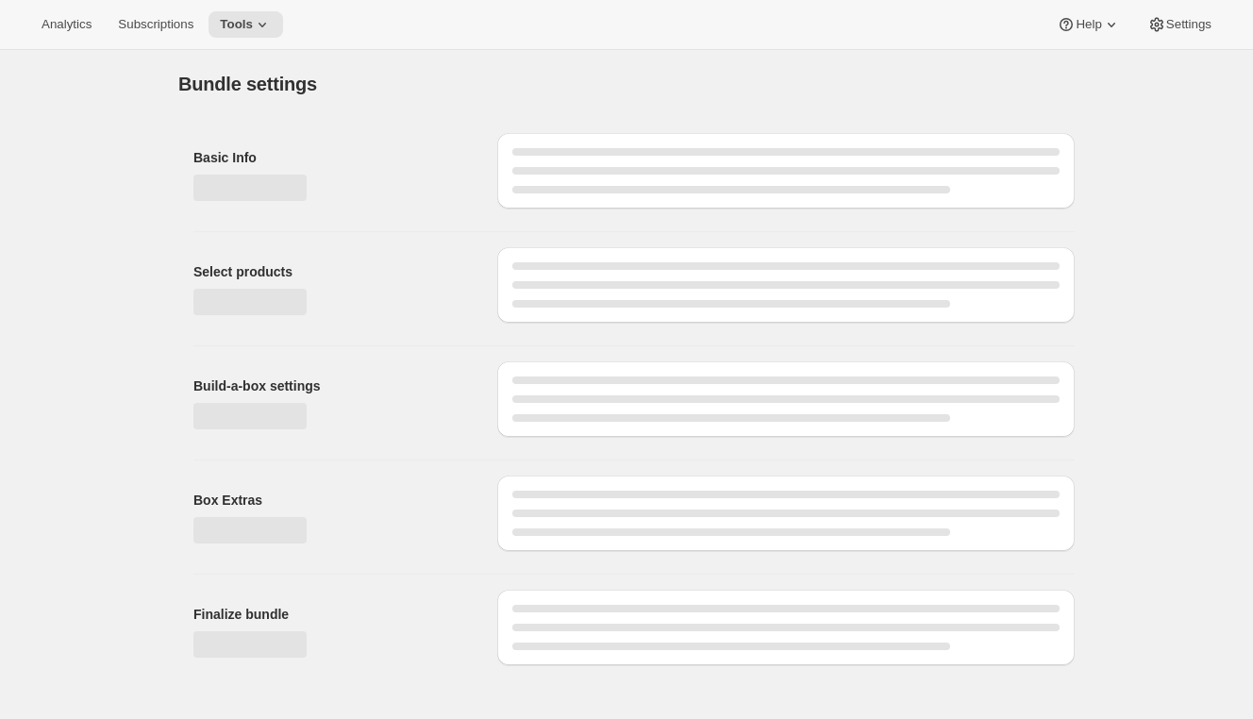
type input "All Seasonings"
radio input "true"
